Goal: Transaction & Acquisition: Purchase product/service

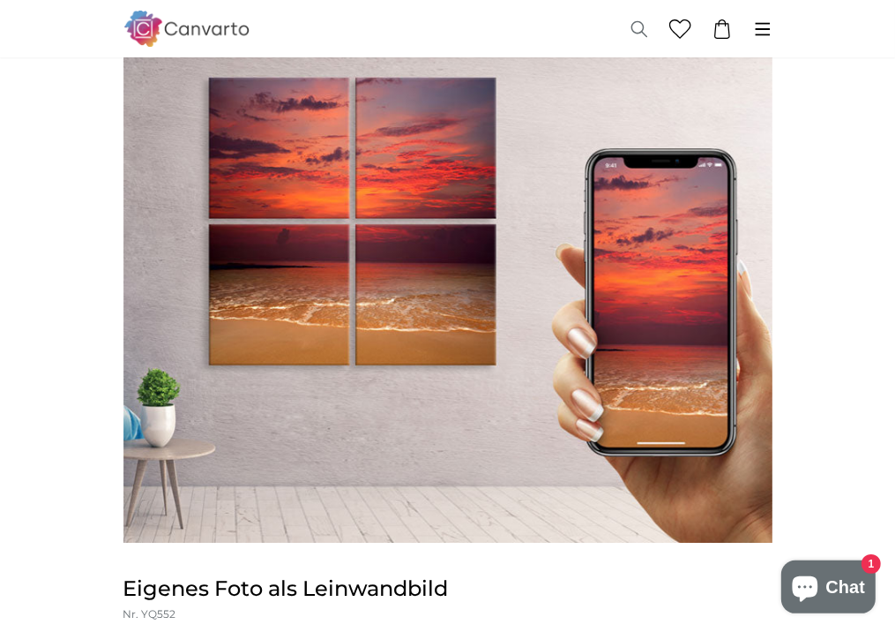
scroll to position [88, 0]
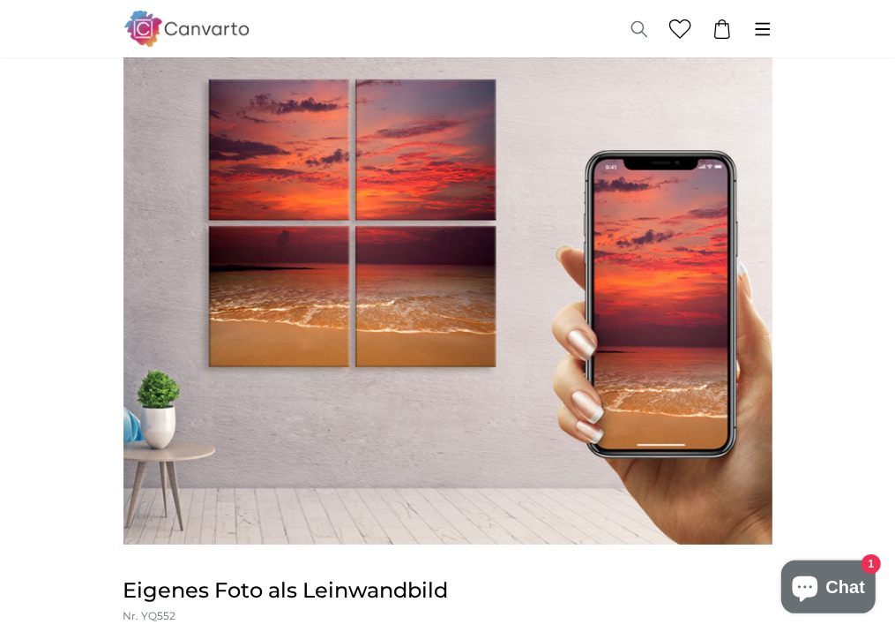
type input "**********"
